Goal: Task Accomplishment & Management: Manage account settings

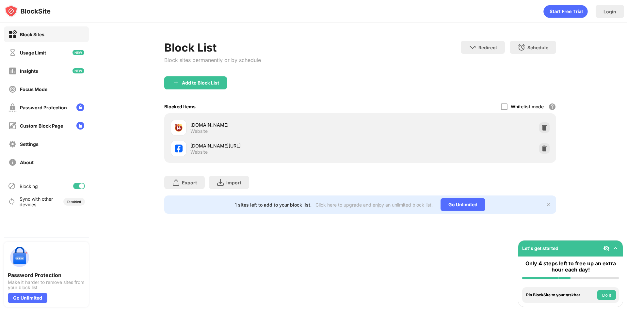
click at [82, 186] on div at bounding box center [81, 185] width 5 height 5
drag, startPoint x: 75, startPoint y: 187, endPoint x: 150, endPoint y: 179, distance: 75.2
click at [76, 187] on div at bounding box center [76, 185] width 5 height 5
